Goal: Task Accomplishment & Management: Use online tool/utility

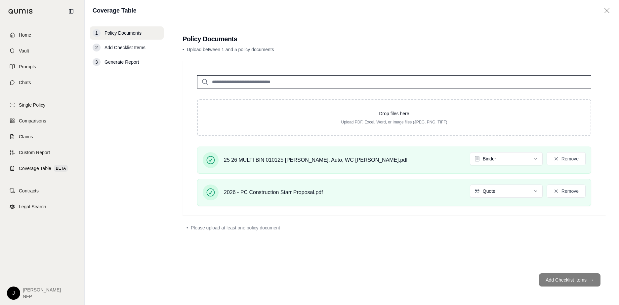
click at [124, 136] on div "1 Policy Documents 2 Add Checklist Items 3 Generate Report" at bounding box center [127, 163] width 74 height 274
click at [126, 47] on span "Add Checklist Items" at bounding box center [124, 47] width 41 height 7
click at [480, 230] on div "• Please upload at least one policy document" at bounding box center [393, 228] width 415 height 7
click at [124, 47] on span "Add Checklist Items" at bounding box center [124, 47] width 41 height 7
click at [125, 47] on span "Add Checklist Items" at bounding box center [124, 47] width 41 height 7
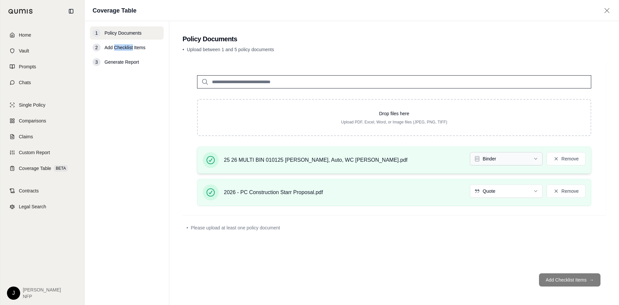
click at [521, 161] on html "Home Vault Prompts Chats Single Policy Comparisons Claims Custom Report Coverag…" at bounding box center [309, 152] width 619 height 305
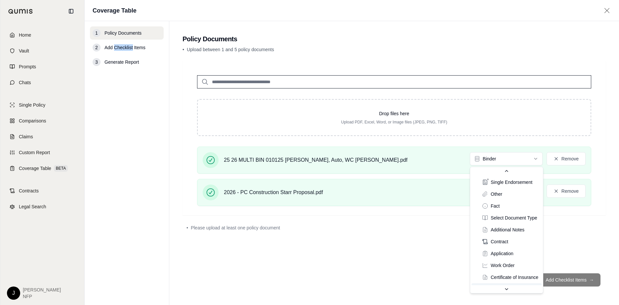
scroll to position [39, 0]
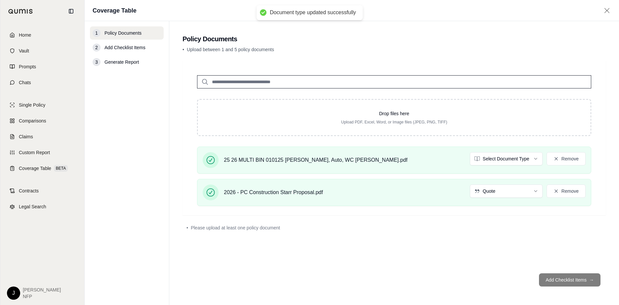
click at [567, 280] on footer "Add Checklist Items →" at bounding box center [394, 280] width 423 height 24
click at [137, 46] on span "Add Checklist Items" at bounding box center [124, 47] width 41 height 7
click at [102, 48] on div "2 Add Checklist Items" at bounding box center [127, 47] width 74 height 13
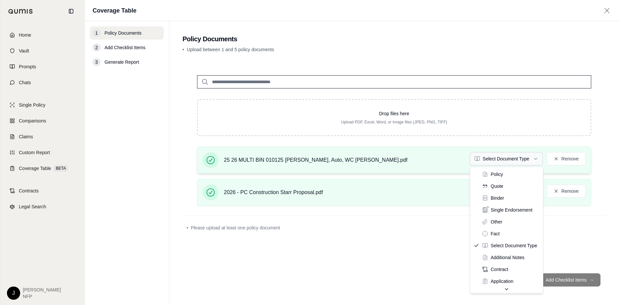
click at [529, 160] on html "Home Vault Prompts Chats Single Policy Comparisons Claims Custom Report Coverag…" at bounding box center [309, 152] width 619 height 305
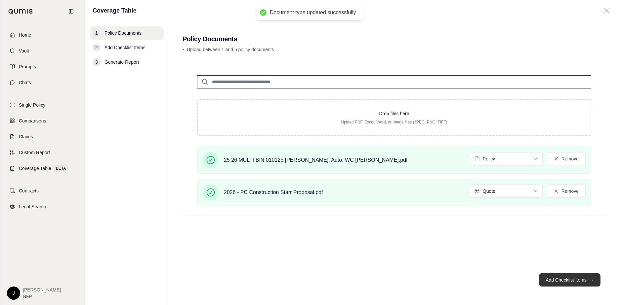
click at [567, 281] on button "Add Checklist Items →" at bounding box center [569, 280] width 61 height 13
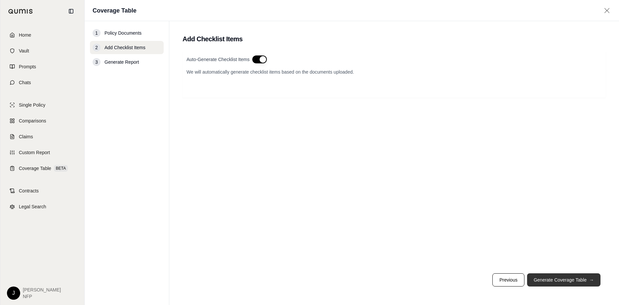
click at [567, 281] on button "Generate Coverage Table →" at bounding box center [563, 280] width 73 height 13
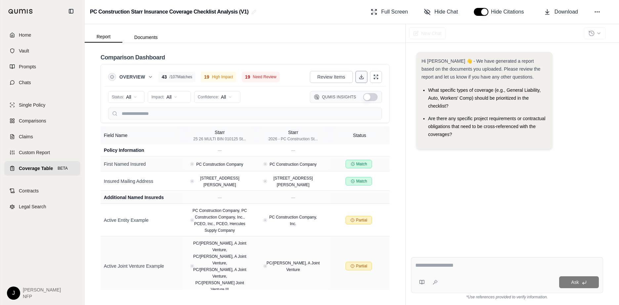
click at [359, 76] on icon at bounding box center [361, 76] width 5 height 5
